Goal: Task Accomplishment & Management: Manage account settings

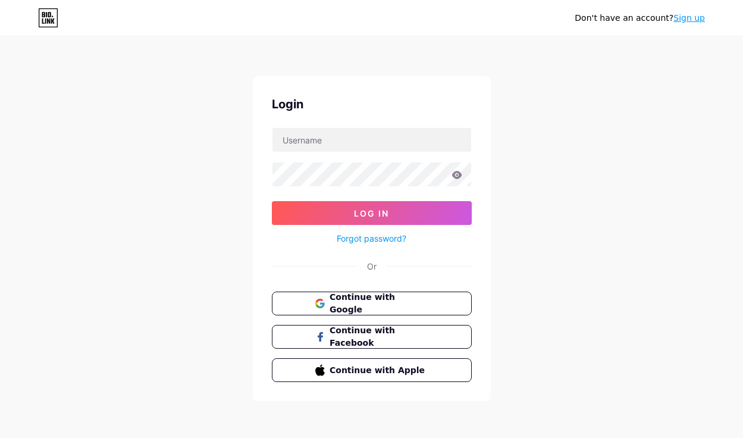
click at [231, 163] on div "Don't have an account? Sign up Login Log In Forgot password? Or Continue with G…" at bounding box center [371, 219] width 743 height 439
click at [345, 149] on input "text" at bounding box center [371, 140] width 199 height 24
click at [399, 135] on input "text" at bounding box center [371, 140] width 199 height 24
type input "e"
click at [380, 232] on link "Forgot password?" at bounding box center [371, 238] width 70 height 12
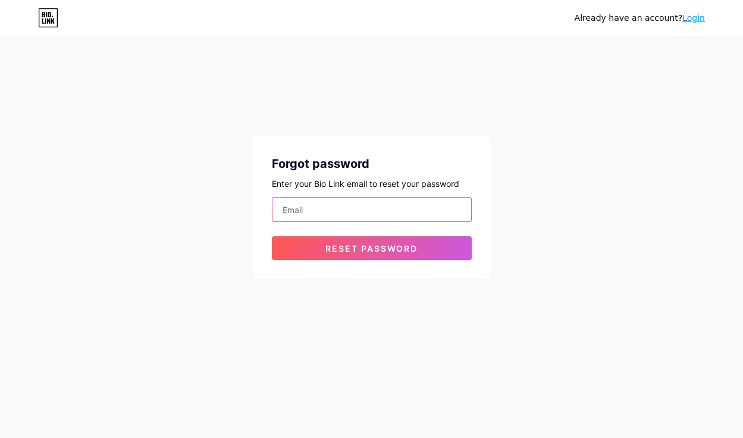
click at [387, 200] on input "email" at bounding box center [371, 209] width 199 height 24
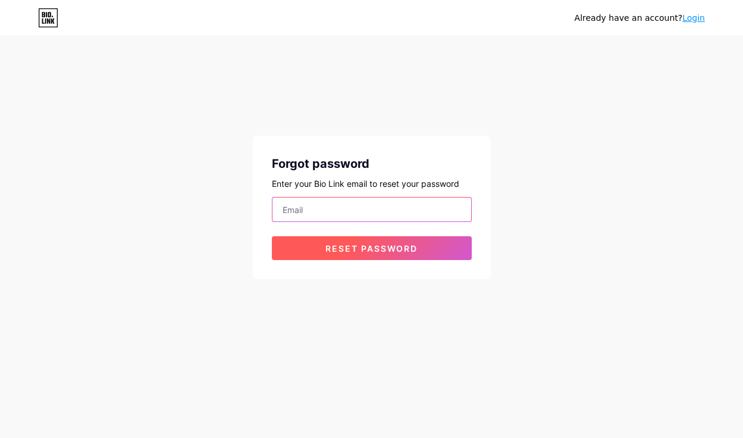
paste input "[EMAIL_ADDRESS][DOMAIN_NAME]"
type input "[EMAIL_ADDRESS][DOMAIN_NAME]"
click at [359, 248] on span "Reset password" at bounding box center [371, 248] width 92 height 10
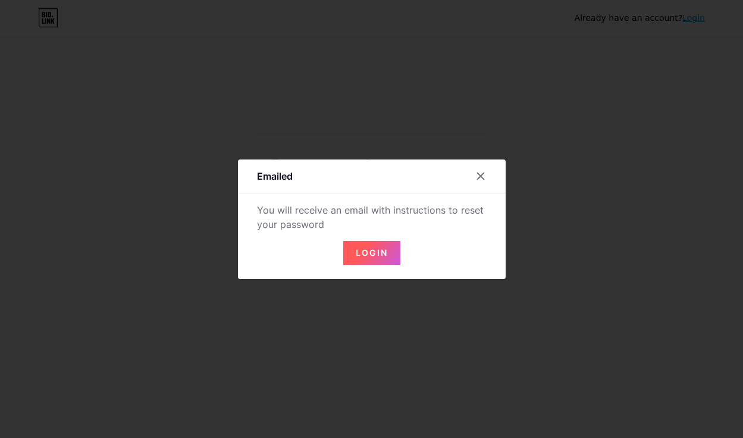
click at [370, 268] on div "Emailed You will receive an email with instructions to reset your password Login" at bounding box center [372, 218] width 268 height 119
click at [378, 246] on button "Login" at bounding box center [371, 253] width 57 height 24
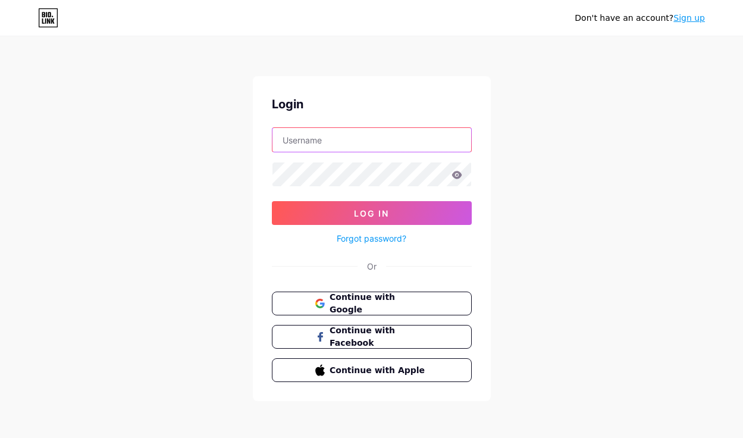
click at [364, 130] on input "text" at bounding box center [371, 140] width 199 height 24
type input "elinka18"
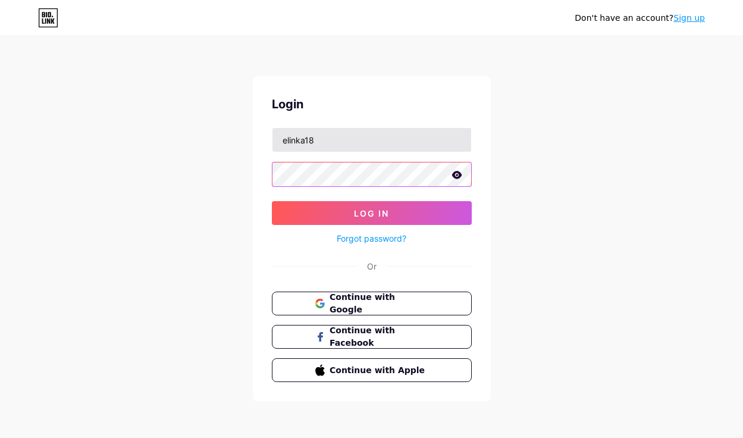
click at [272, 201] on button "Log In" at bounding box center [372, 213] width 200 height 24
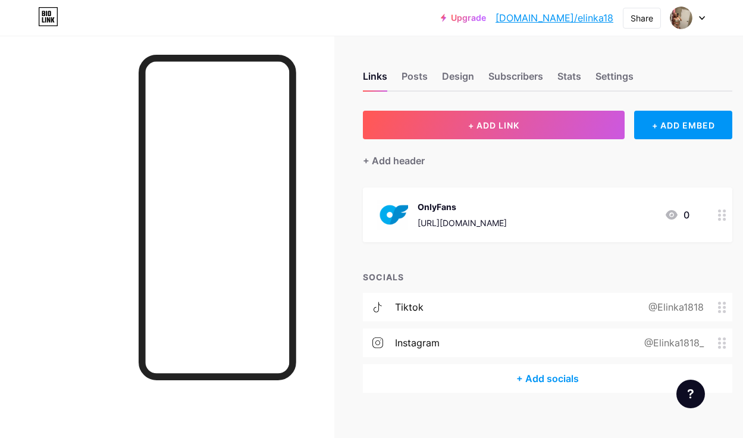
click at [696, 17] on div at bounding box center [687, 17] width 34 height 21
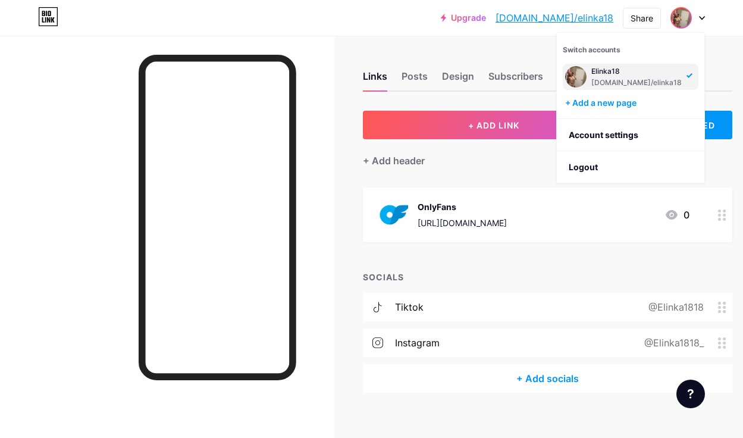
click at [508, 36] on div "Links Posts Design Subscribers Stats Settings + ADD LINK + ADD EMBED + Add head…" at bounding box center [391, 244] width 782 height 416
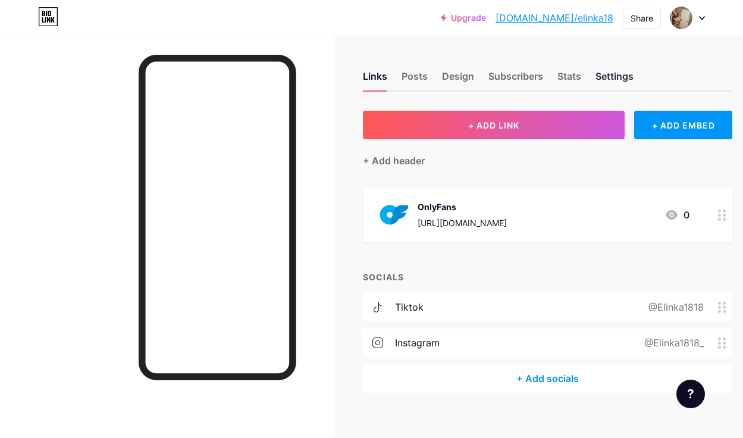
click at [606, 77] on div "Settings" at bounding box center [614, 79] width 38 height 21
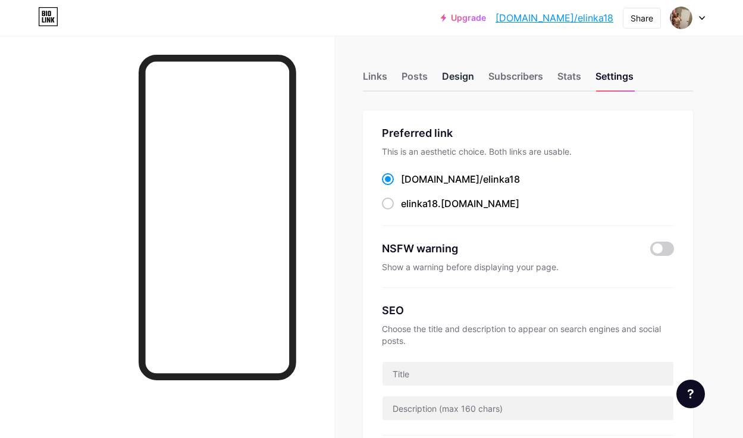
click at [466, 89] on div "Design" at bounding box center [458, 79] width 32 height 21
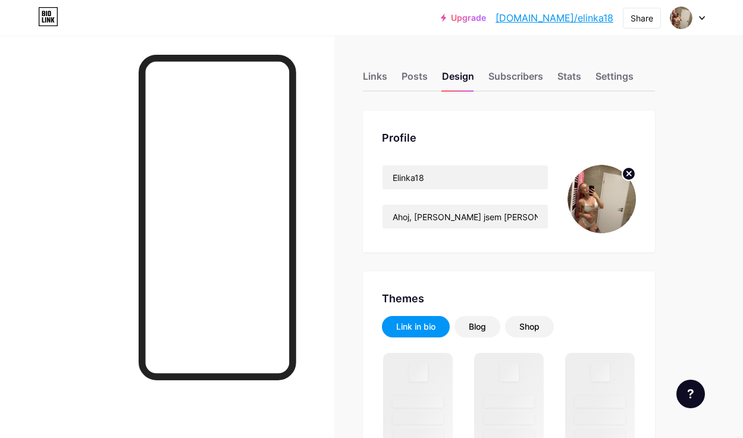
click at [632, 168] on circle at bounding box center [628, 173] width 13 height 13
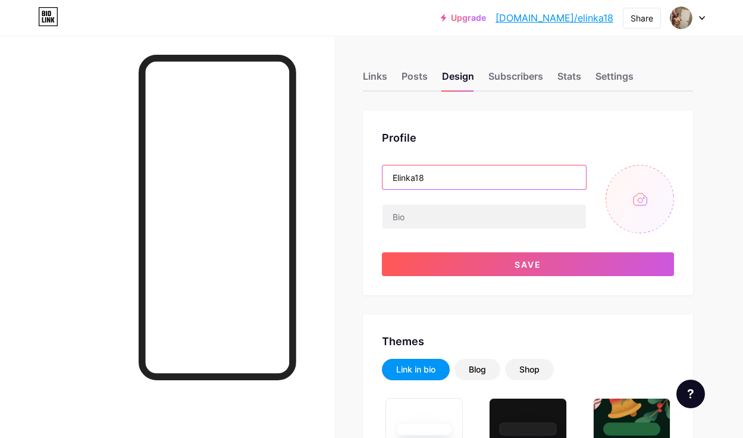
click at [435, 184] on input "Elinka18" at bounding box center [483, 177] width 203 height 24
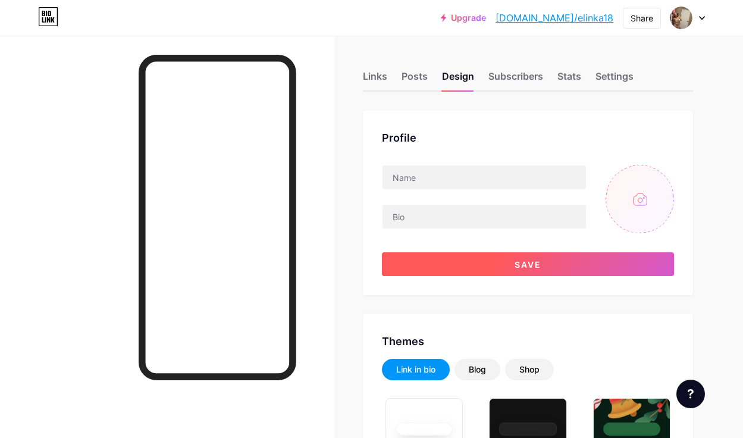
click at [457, 258] on button "Save" at bounding box center [528, 264] width 292 height 24
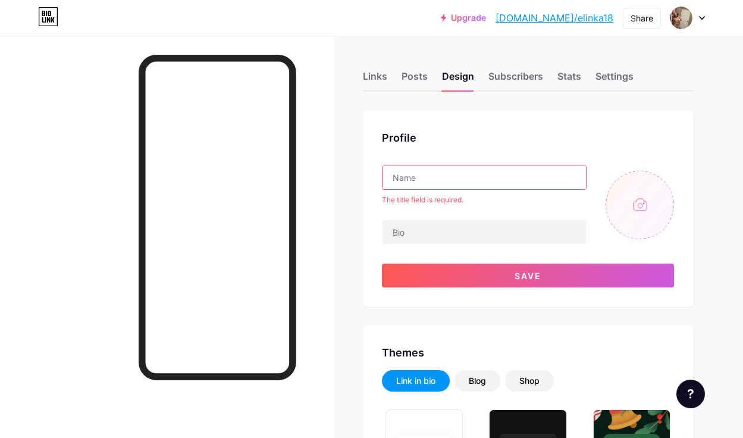
click at [440, 182] on input "text" at bounding box center [483, 177] width 203 height 24
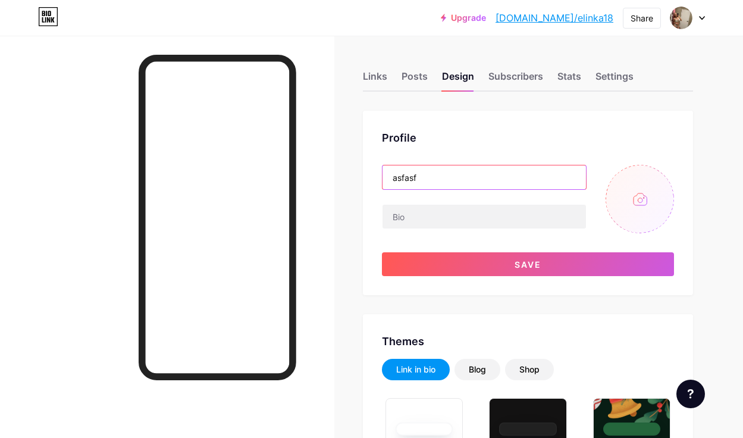
type input "asfasf"
click at [474, 250] on div "asfasf Save" at bounding box center [528, 220] width 292 height 111
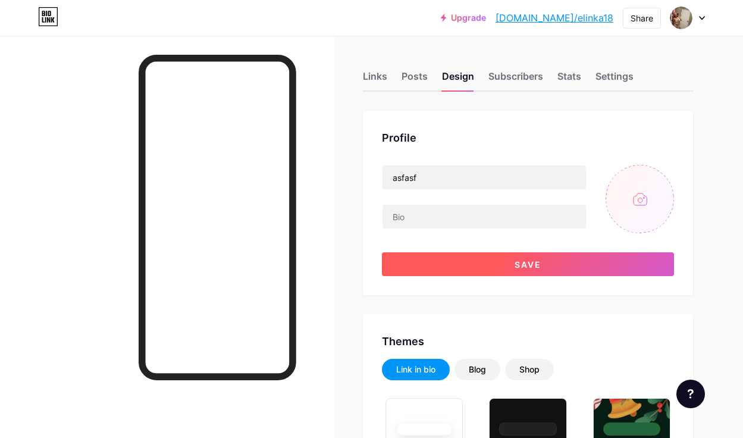
click at [467, 262] on button "Save" at bounding box center [528, 264] width 292 height 24
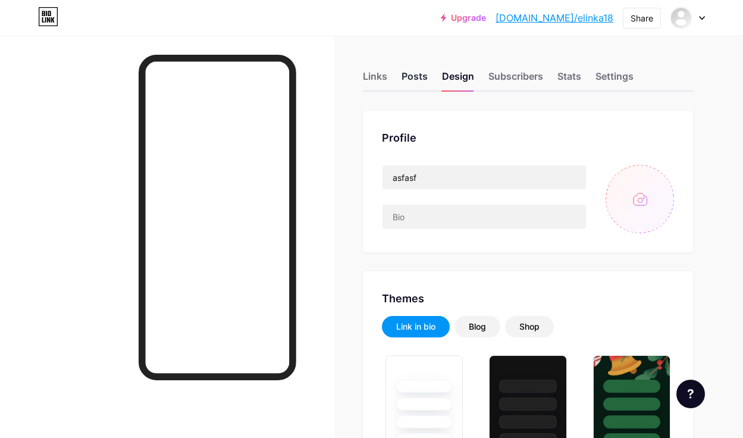
click at [411, 76] on div "Posts" at bounding box center [414, 79] width 26 height 21
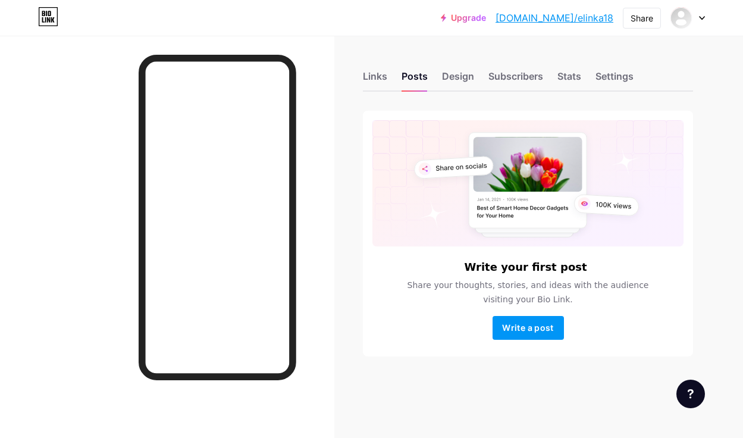
click at [388, 64] on div "Links Posts Design Subscribers Stats Settings" at bounding box center [528, 71] width 330 height 42
click at [381, 76] on div "Links" at bounding box center [375, 79] width 24 height 21
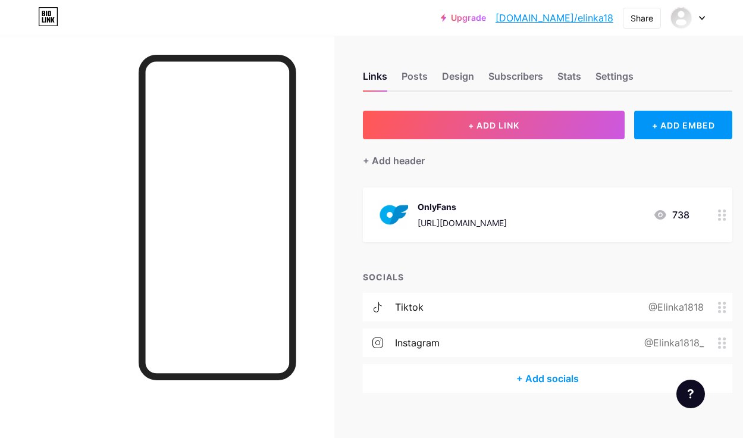
click at [718, 213] on circle at bounding box center [719, 214] width 3 height 3
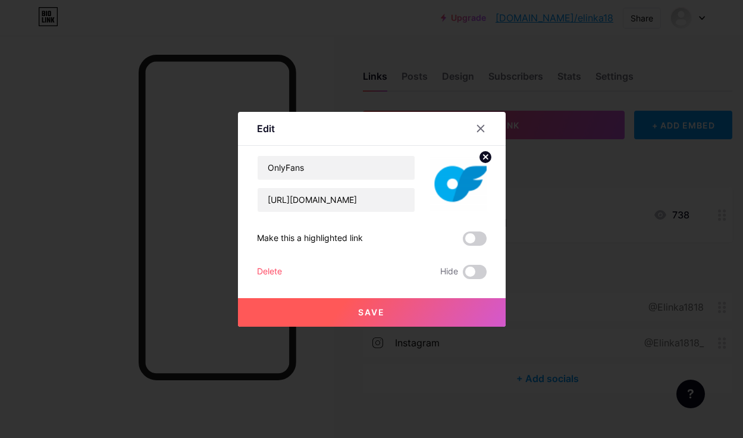
click at [257, 271] on div "Delete" at bounding box center [269, 272] width 25 height 14
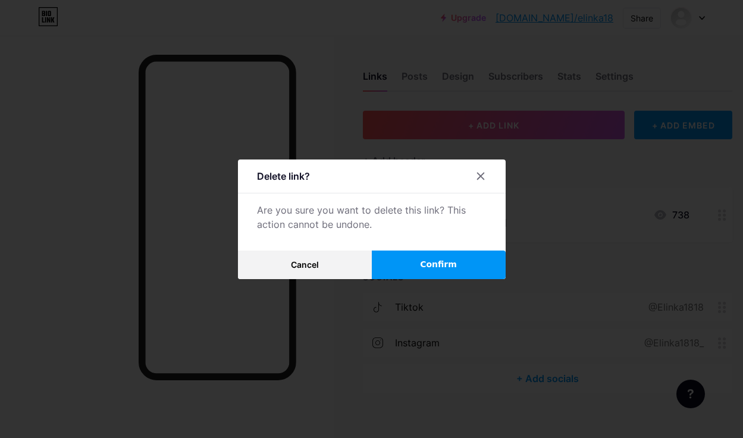
click at [398, 260] on button "Confirm" at bounding box center [439, 264] width 134 height 29
